Goal: Information Seeking & Learning: Learn about a topic

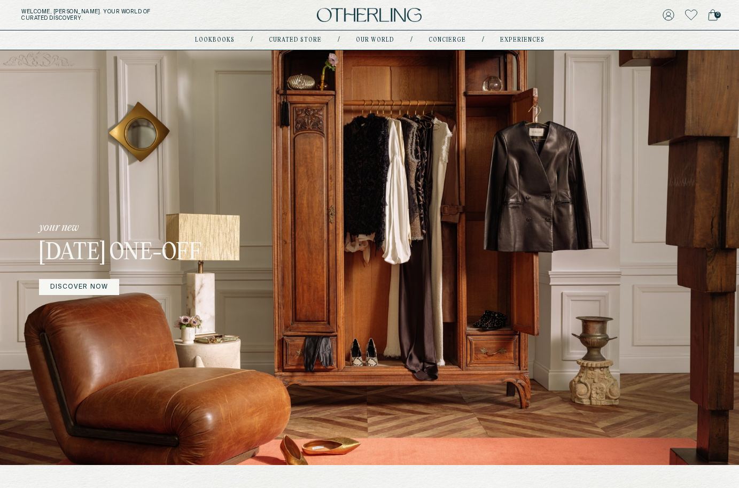
click at [75, 290] on link "DISCOVER NOW" at bounding box center [79, 287] width 80 height 16
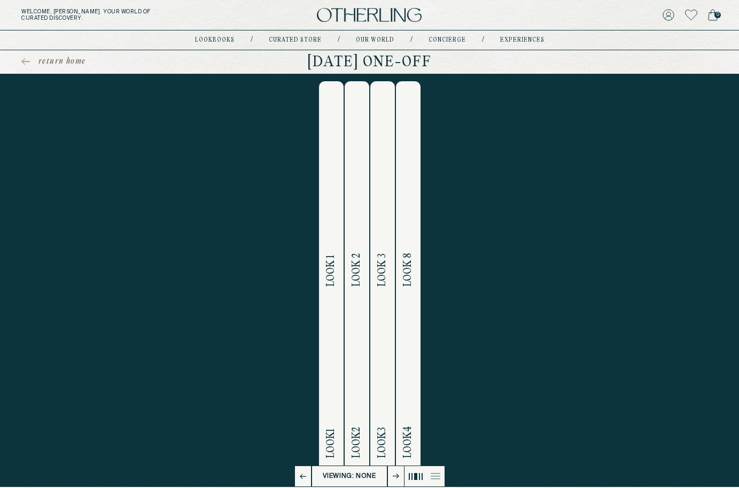
scroll to position [319, 0]
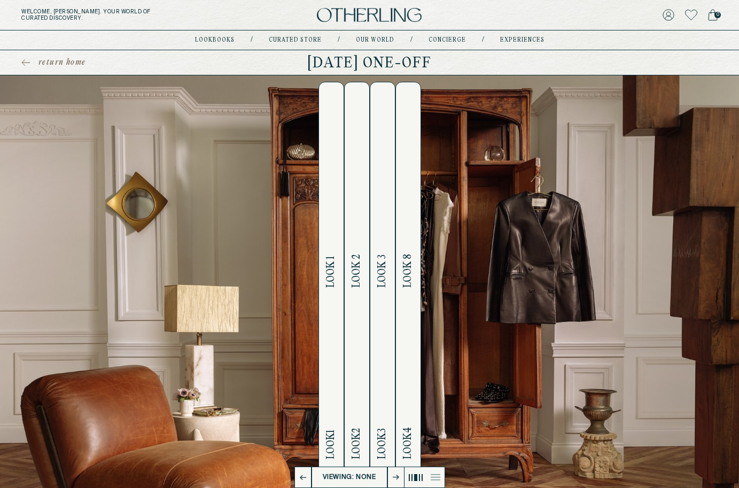
click at [329, 250] on div "Lookbook [DATE] One-off “That which can be seen is never as rich as what is hid…" at bounding box center [369, 10] width 739 height 976
click at [329, 288] on div "Lookbook [DATE] One-off “That which can be seen is never as rich as what is hid…" at bounding box center [369, 10] width 739 height 976
click at [352, 283] on div "Lookbook February 2025 One-off “That which can be seen is never as rich as what…" at bounding box center [369, 10] width 739 height 976
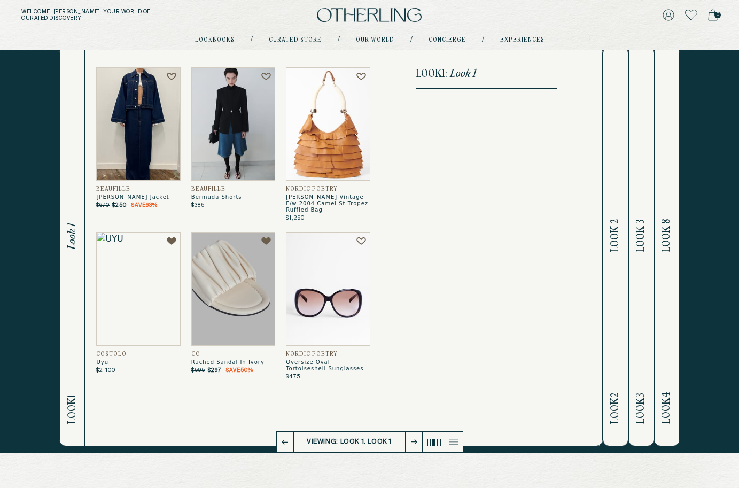
scroll to position [29, 0]
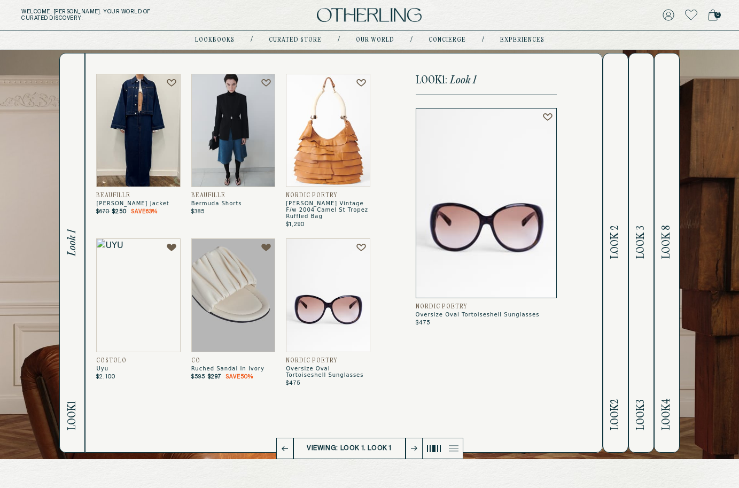
click at [618, 222] on h2 "Look 2 Look 2" at bounding box center [615, 252] width 12 height 399
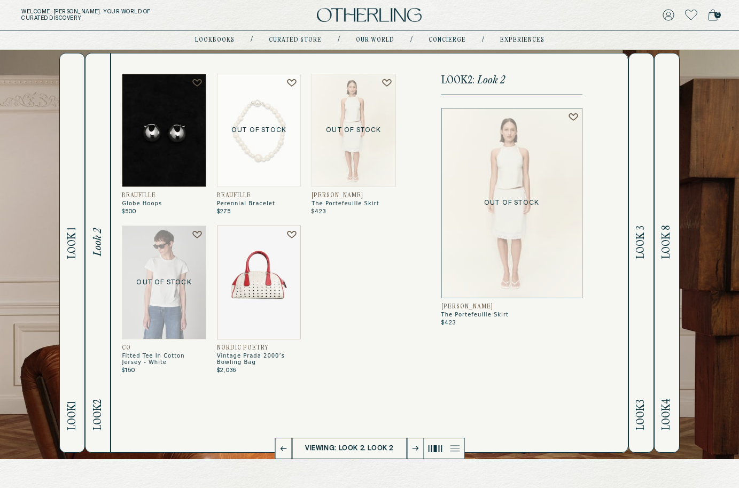
click at [636, 186] on h2 "Look 3 Look 3" at bounding box center [641, 252] width 12 height 399
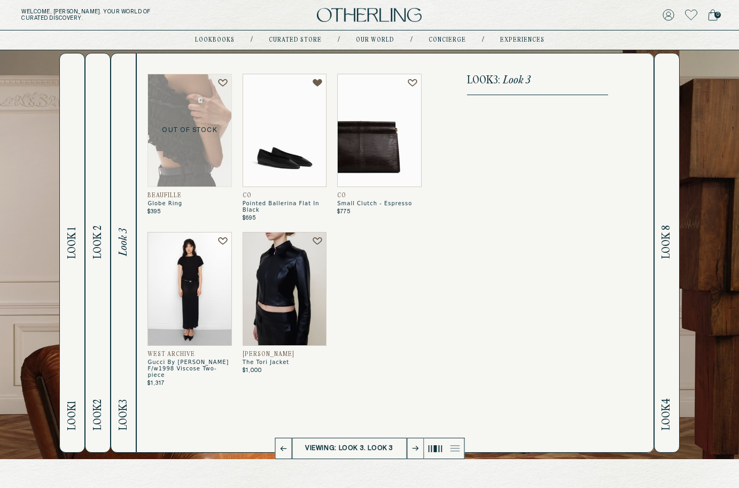
click at [672, 218] on h2 "Look 4 Look 8" at bounding box center [667, 252] width 12 height 399
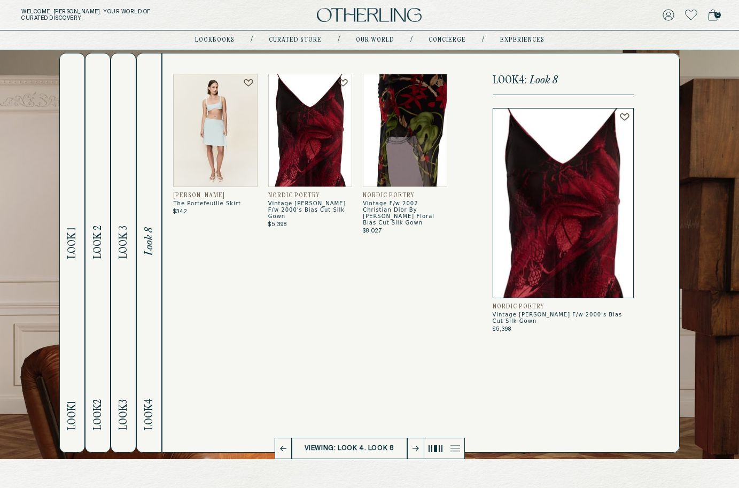
click at [374, 11] on img at bounding box center [369, 15] width 105 height 14
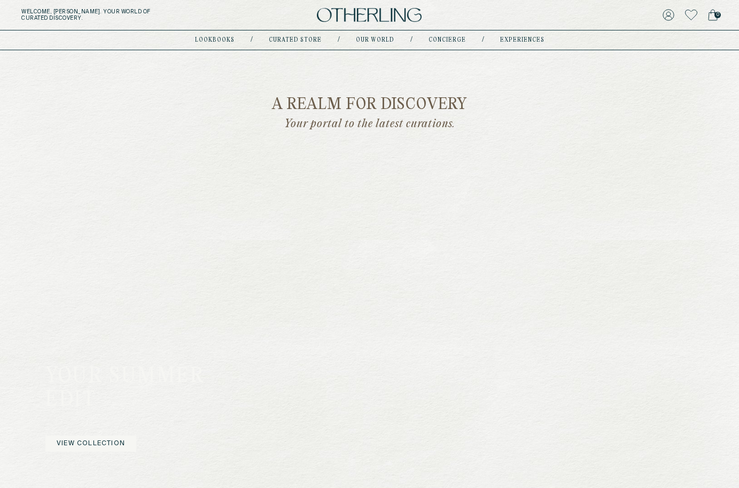
scroll to position [562, 0]
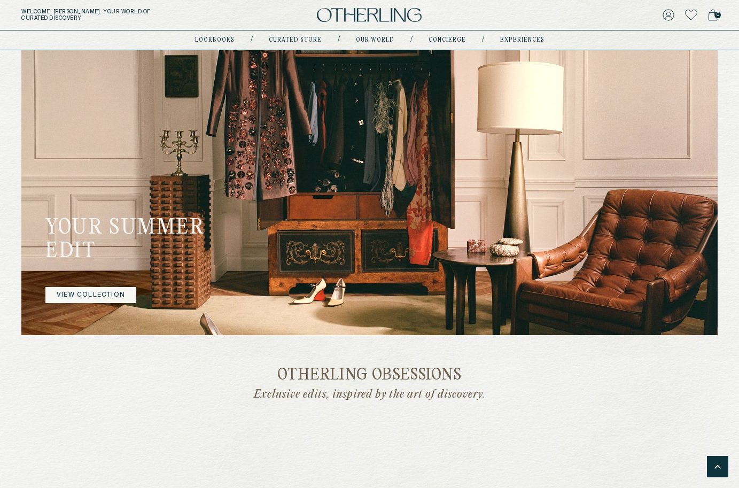
click at [105, 295] on link "VIEW COLLECTION" at bounding box center [90, 295] width 91 height 16
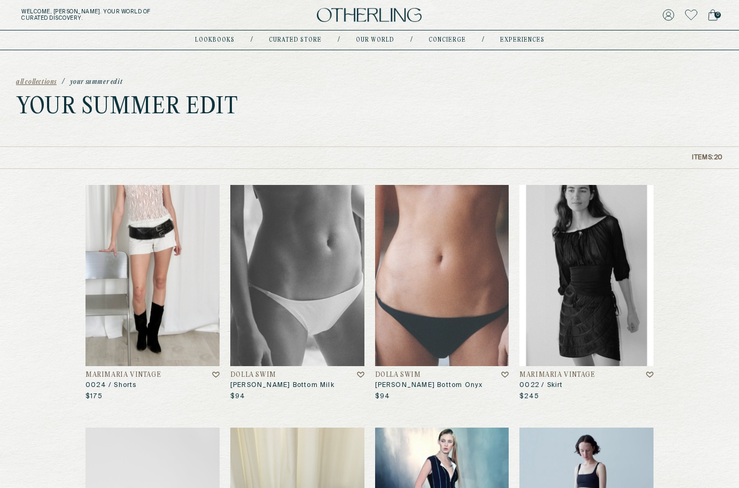
click at [444, 2] on div "Welcome, [PERSON_NAME] . Your world of curated discovery. 0" at bounding box center [369, 15] width 739 height 30
click at [78, 12] on h5 "Welcome, [PERSON_NAME] . Your world of curated discovery." at bounding box center [125, 15] width 209 height 13
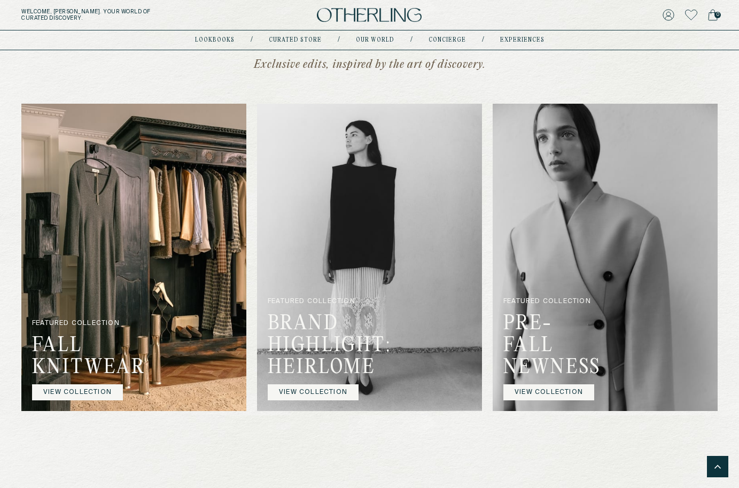
scroll to position [887, 0]
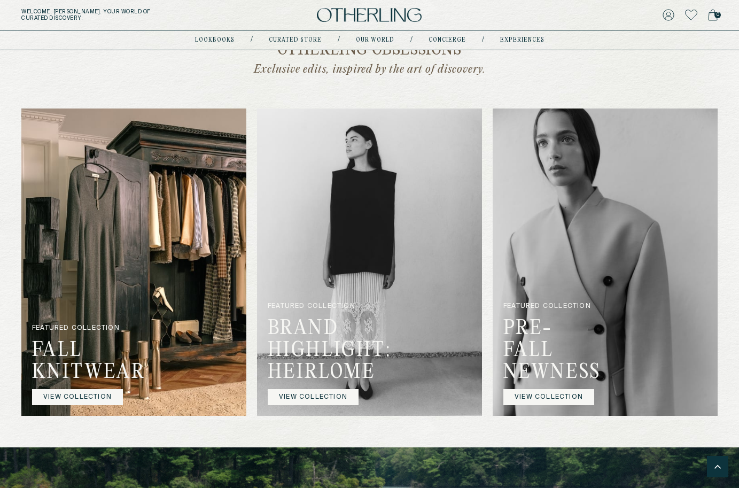
click at [568, 397] on link "VIEW COLLECTION" at bounding box center [549, 397] width 91 height 16
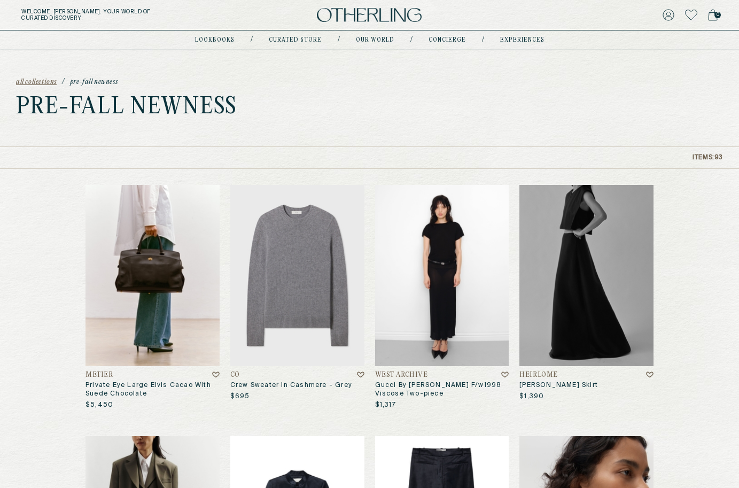
click at [358, 12] on img at bounding box center [369, 15] width 105 height 14
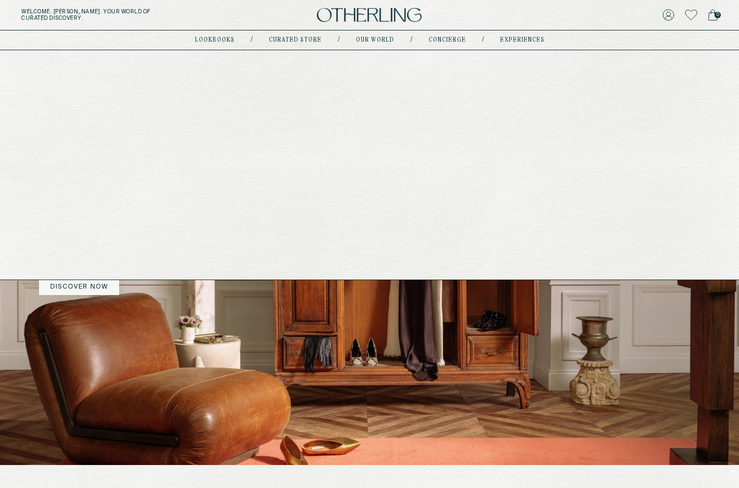
click at [448, 41] on link "concierge" at bounding box center [447, 39] width 37 height 5
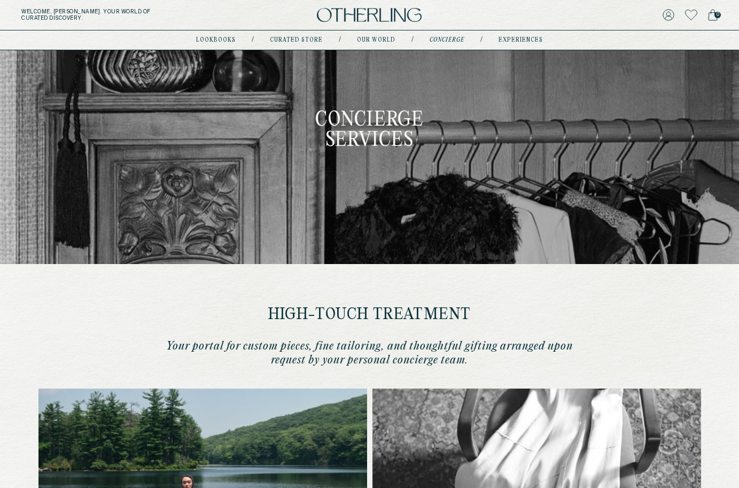
type input "********"
type input "**********"
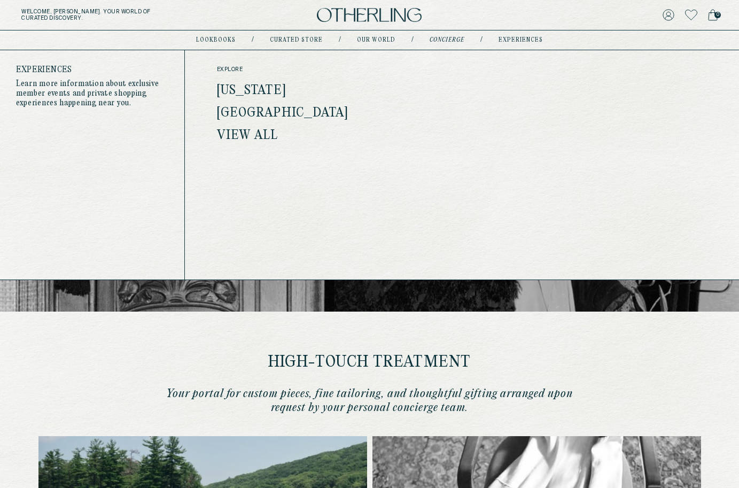
click at [514, 44] on nav "lookbooks / Curated store / Our world / concierge / experiences" at bounding box center [369, 40] width 347 height 9
click at [518, 37] on link "experiences" at bounding box center [521, 39] width 44 height 5
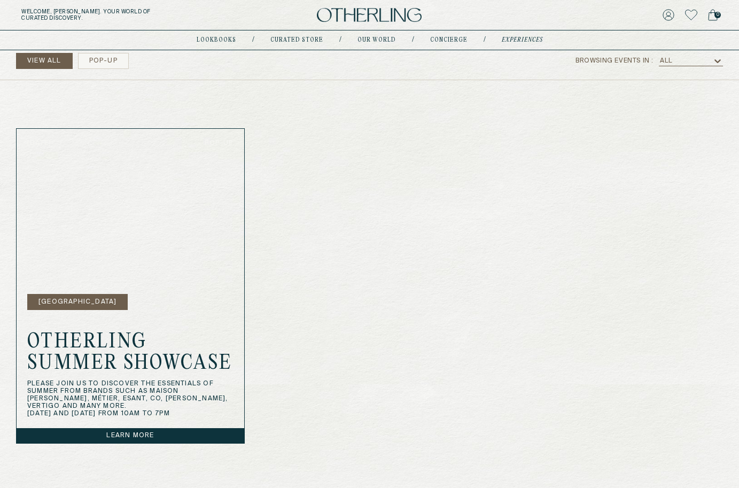
scroll to position [285, 0]
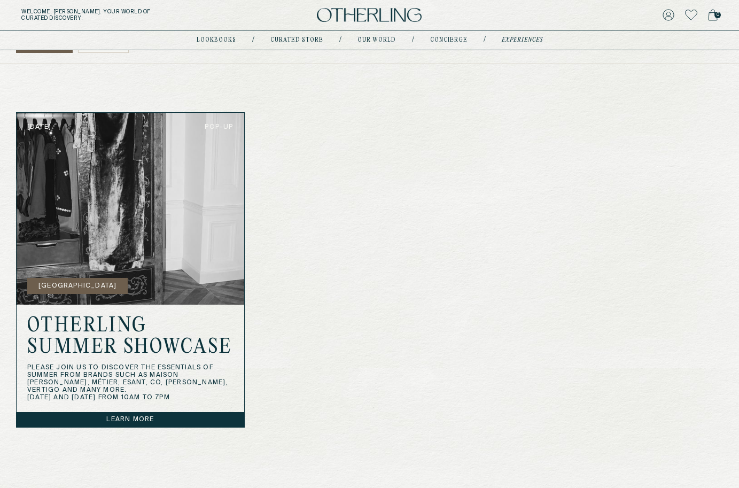
click at [374, 16] on img at bounding box center [369, 15] width 105 height 14
